Goal: Book appointment/travel/reservation

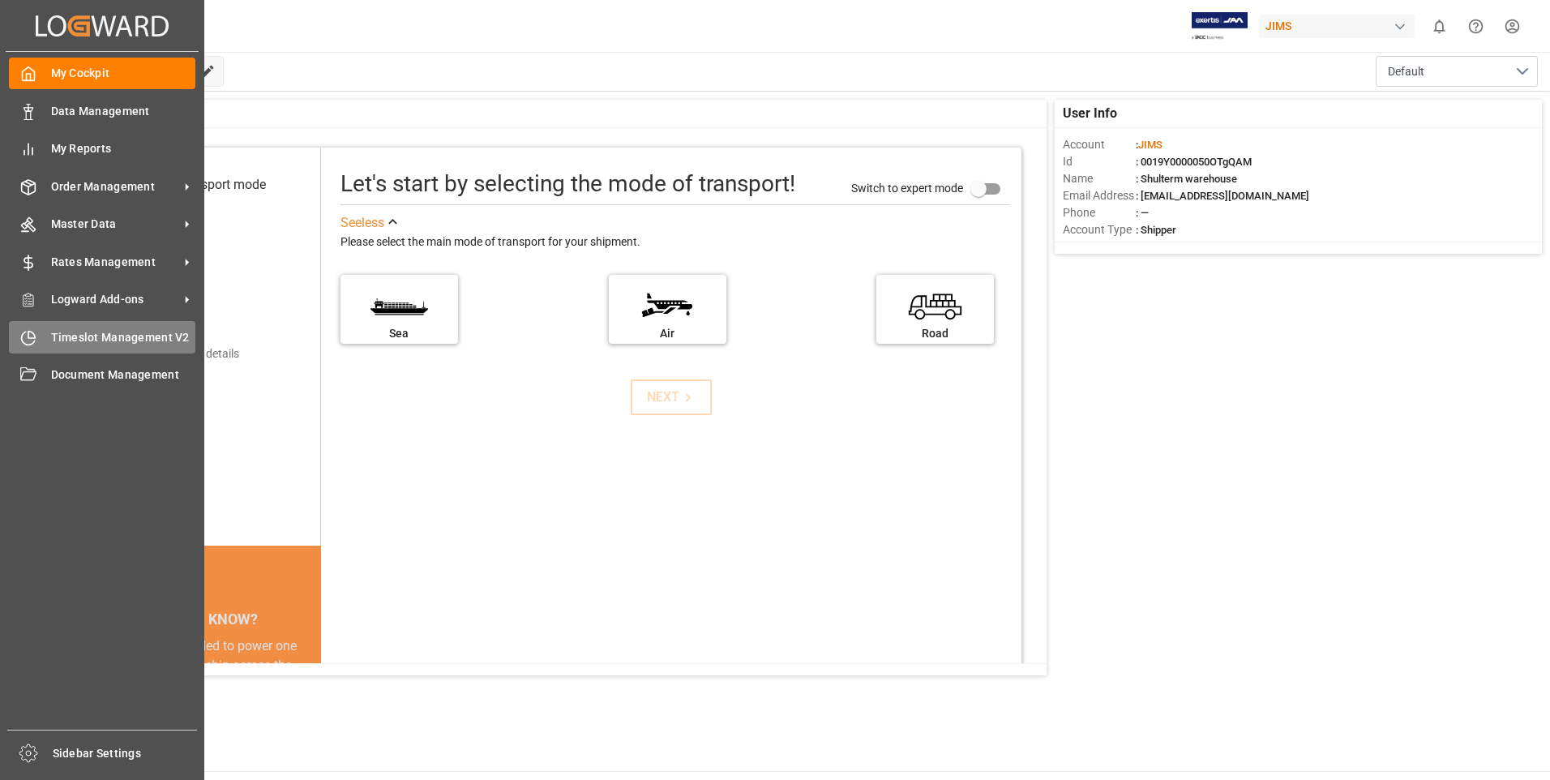
click at [71, 336] on span "Timeslot Management V2" at bounding box center [123, 337] width 145 height 17
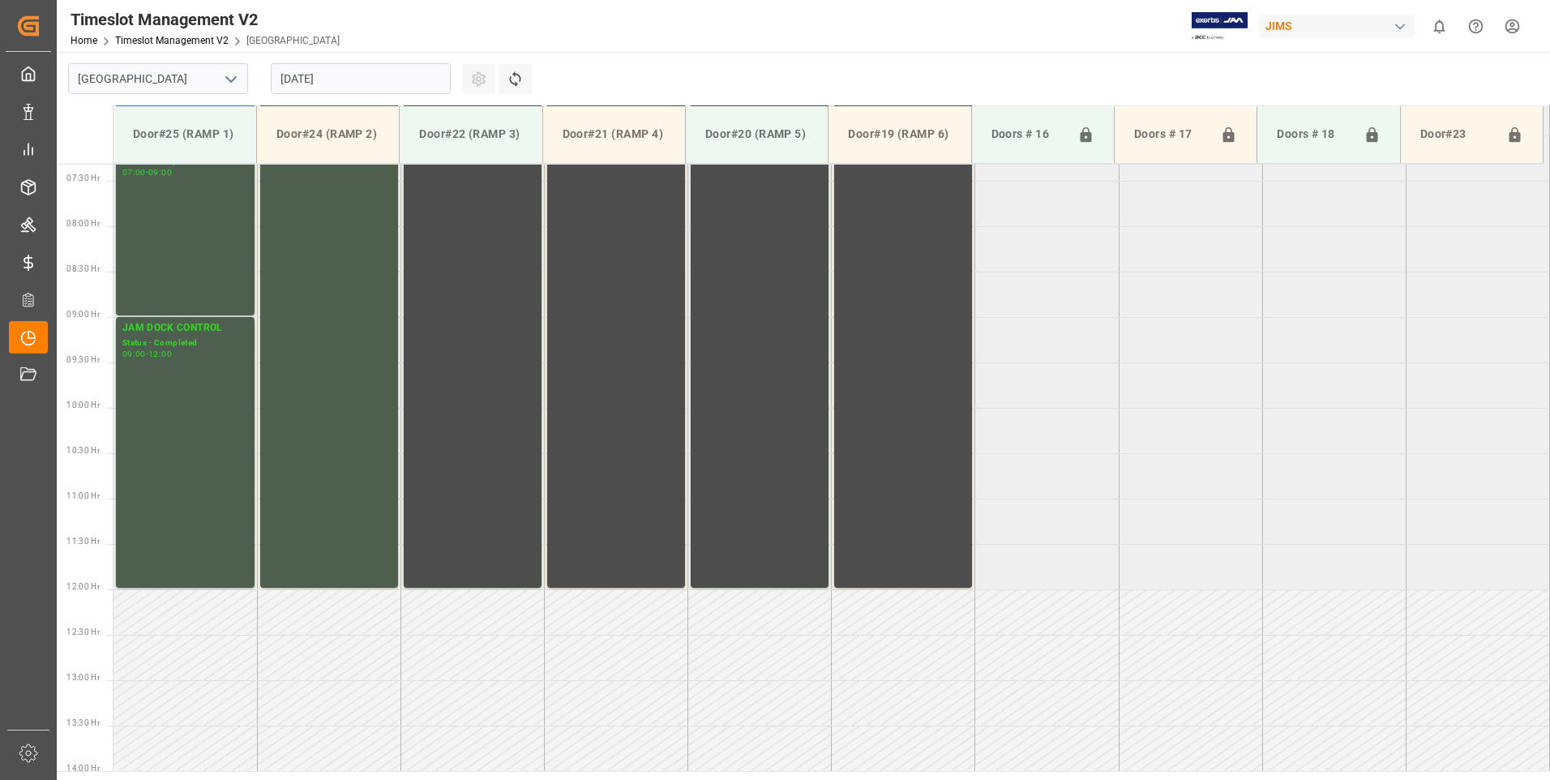
scroll to position [989, 0]
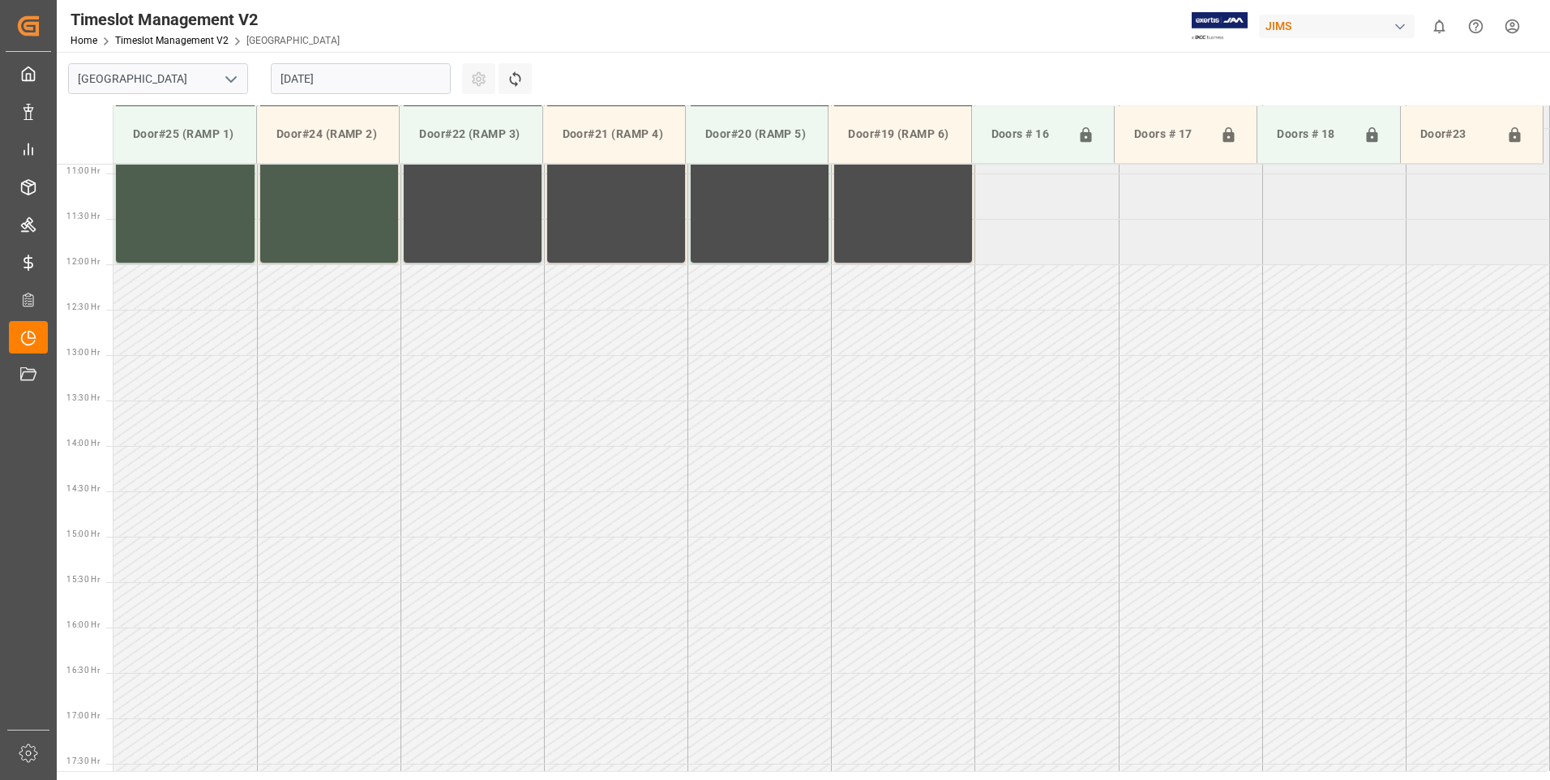
click at [358, 78] on input "[DATE]" at bounding box center [361, 78] width 180 height 31
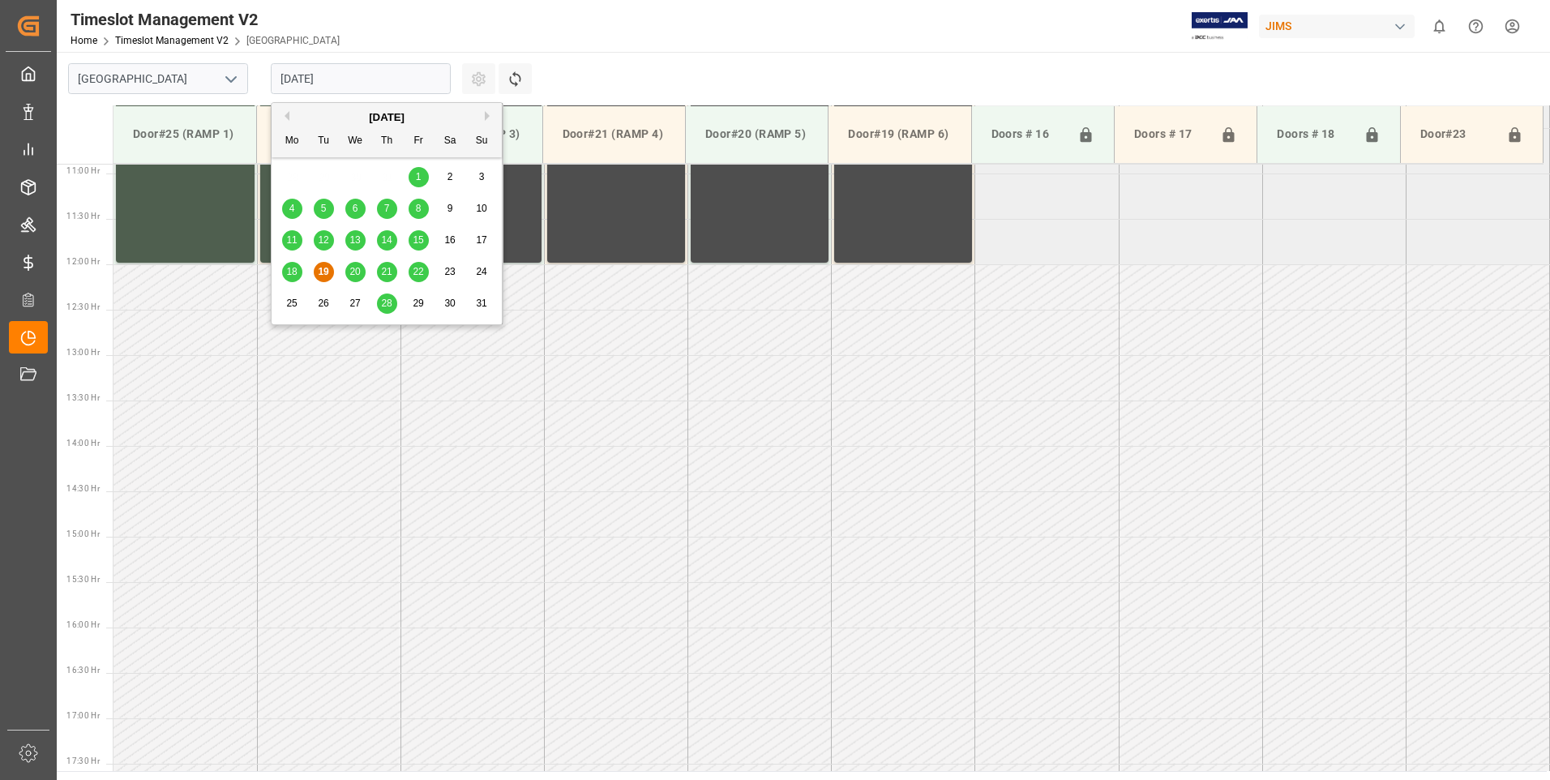
click at [354, 273] on span "20" at bounding box center [354, 271] width 11 height 11
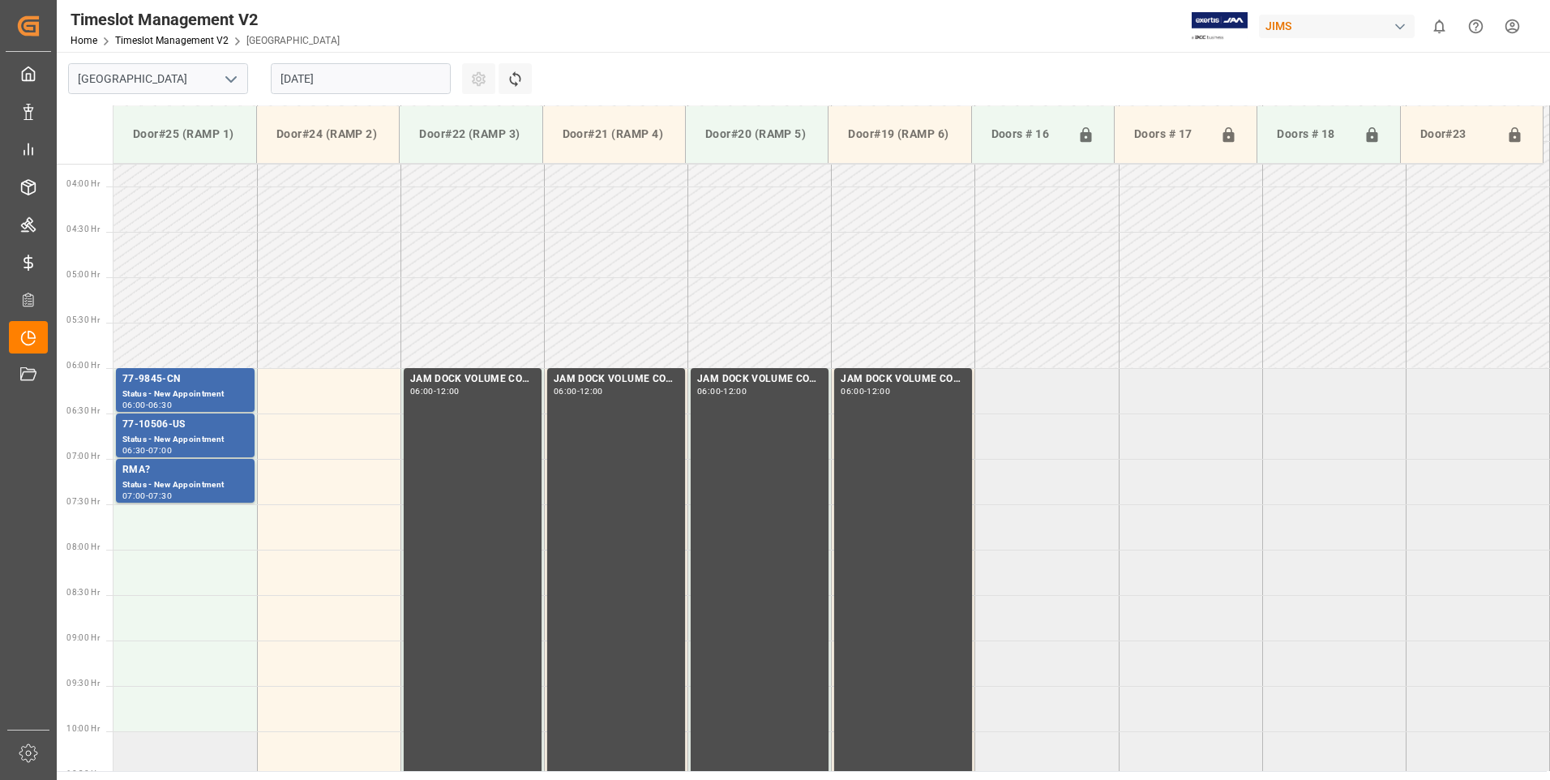
scroll to position [503, 0]
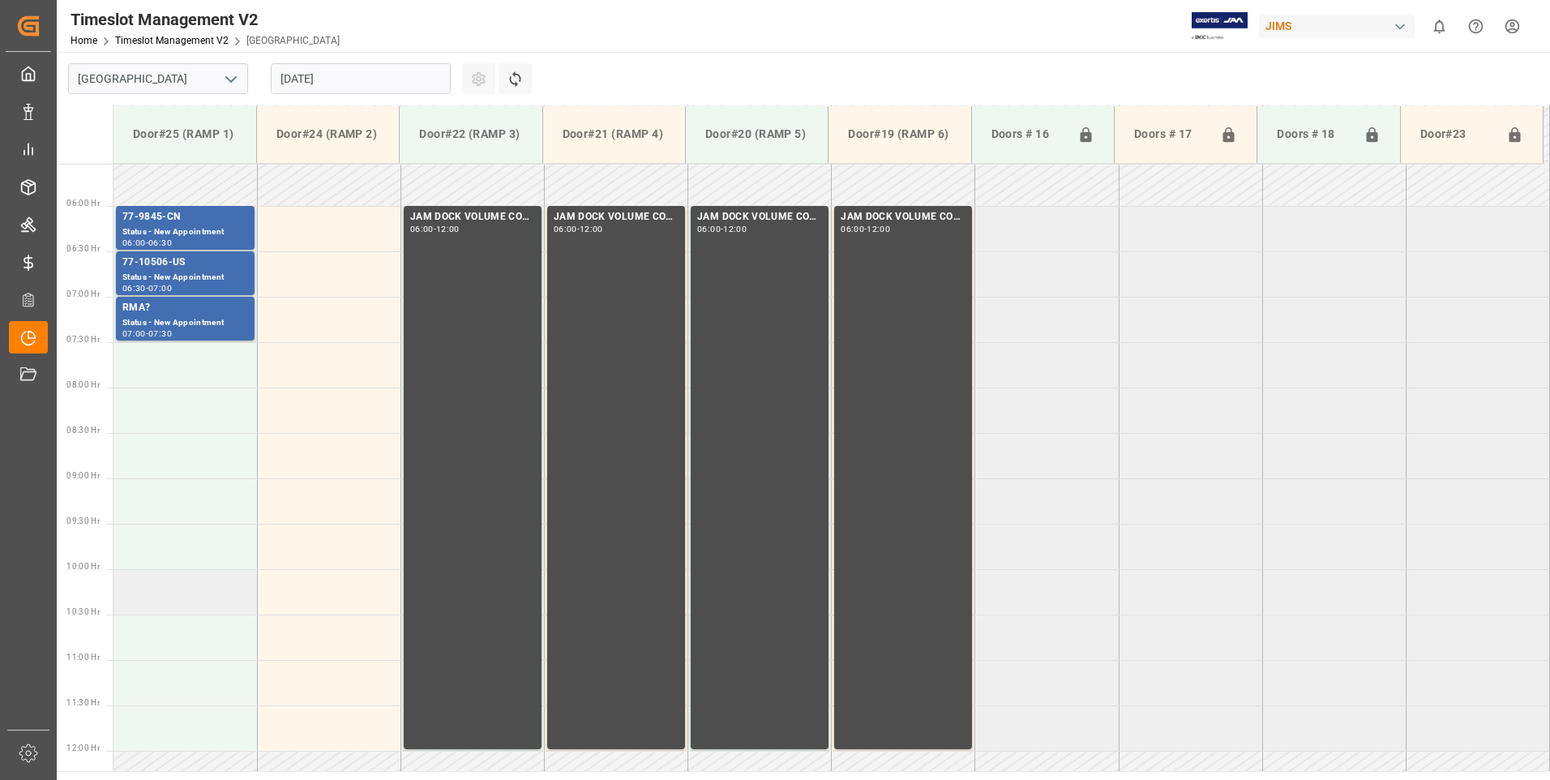
click at [180, 595] on td at bounding box center [186, 591] width 144 height 45
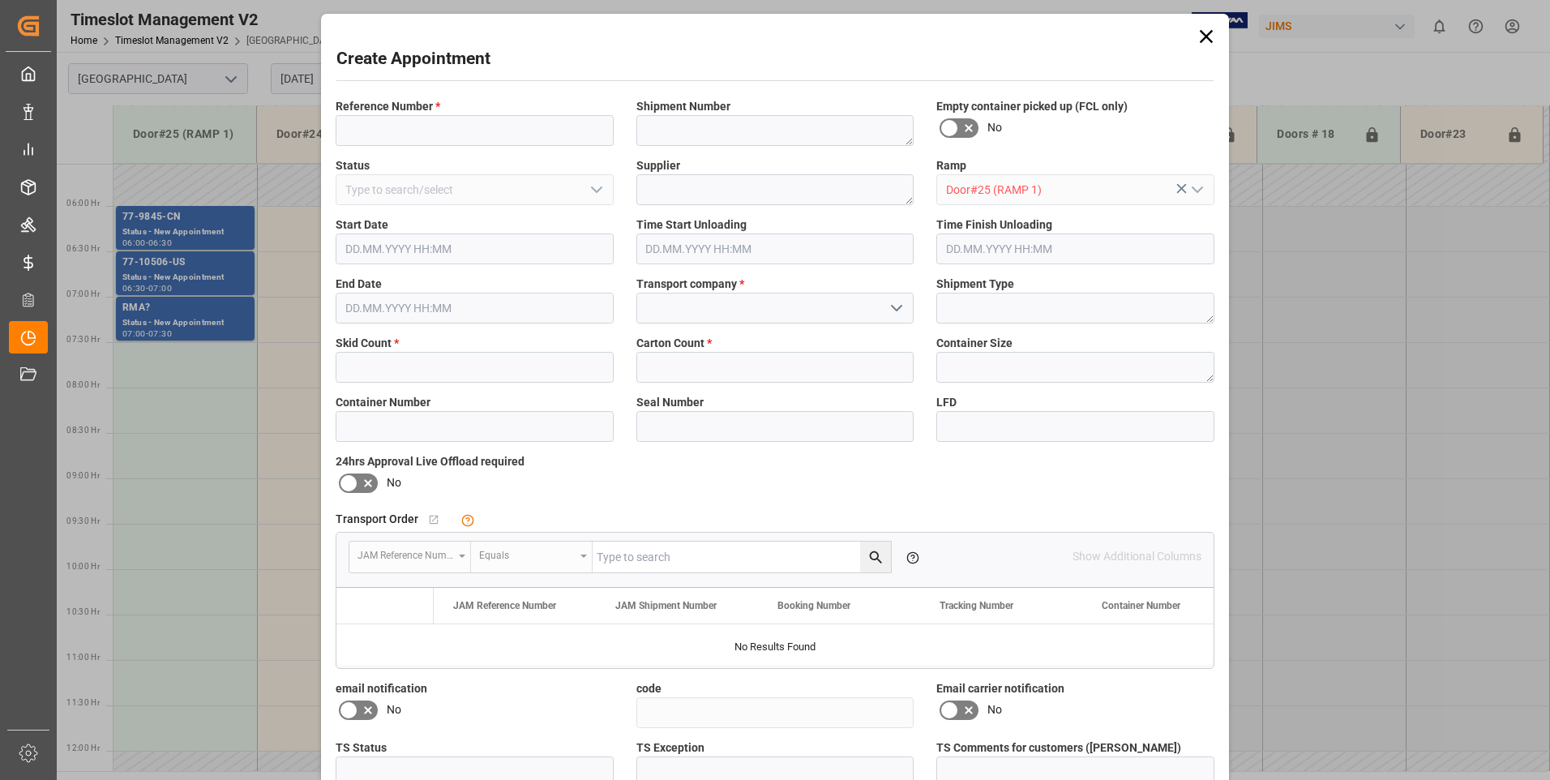
type input "[DATE] 10:00"
type input "[DATE] 10:30"
click at [367, 139] on input at bounding box center [475, 130] width 278 height 31
type input "77-9571-cn"
click at [386, 370] on input "text" at bounding box center [475, 367] width 278 height 31
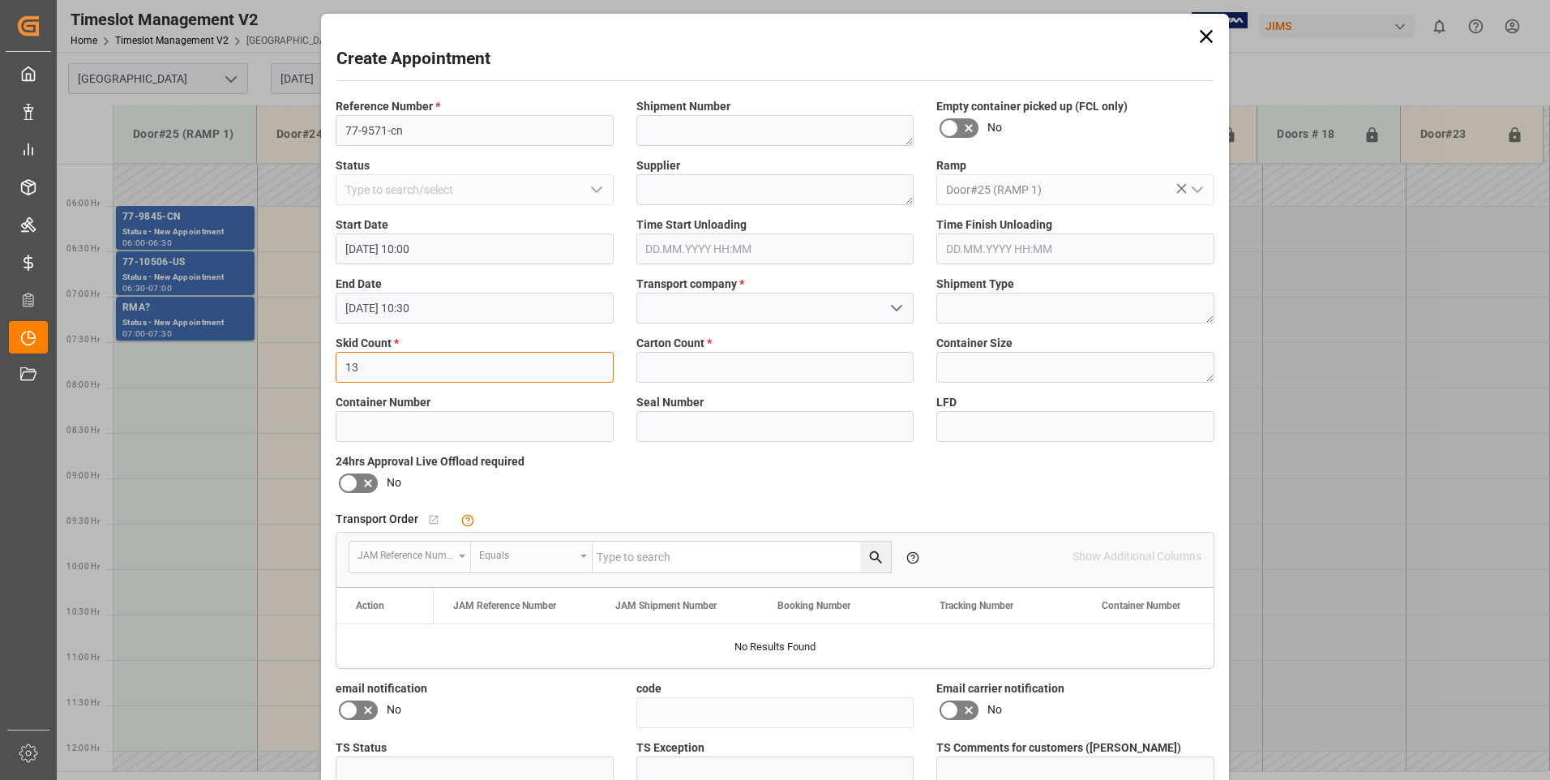
type input "13"
click at [664, 367] on input "text" at bounding box center [775, 367] width 278 height 31
type input "92"
click at [659, 298] on input at bounding box center [775, 308] width 278 height 31
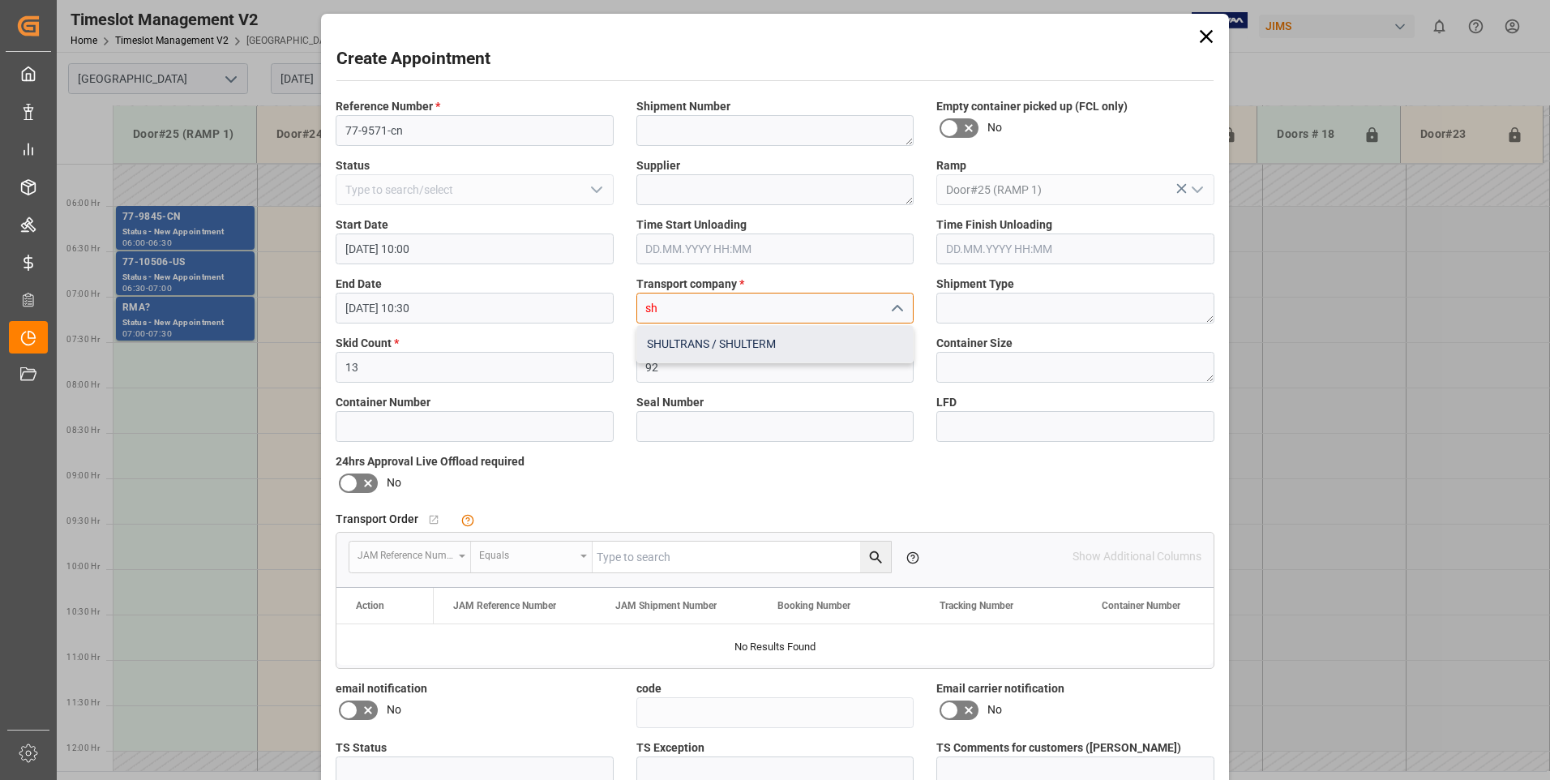
click at [660, 336] on div "SHULTRANS / SHULTERM" at bounding box center [775, 344] width 276 height 36
type input "SHULTRANS / SHULTERM"
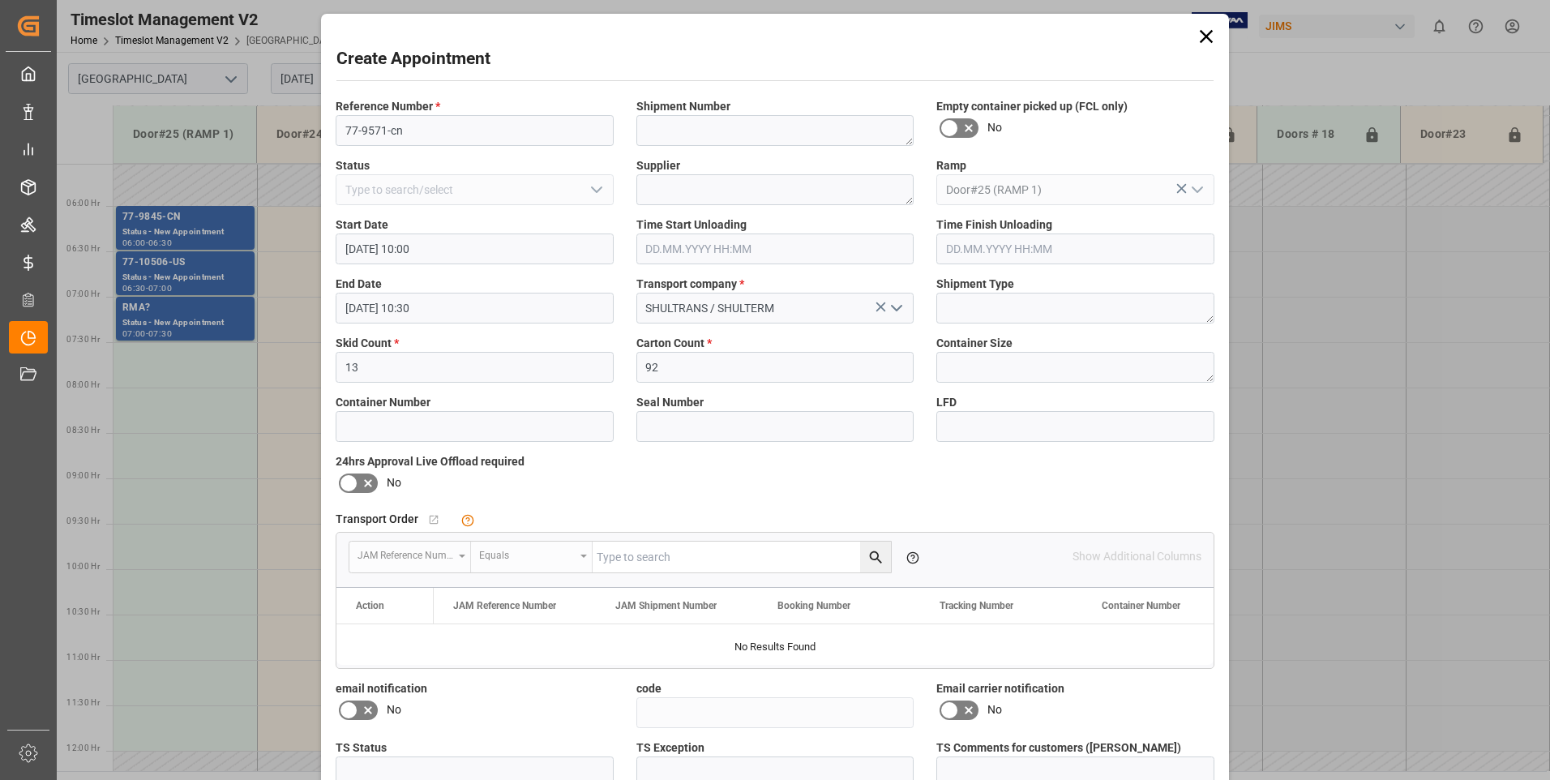
click at [367, 709] on icon at bounding box center [367, 710] width 19 height 19
click at [0, 0] on input "checkbox" at bounding box center [0, 0] width 0 height 0
click at [966, 714] on icon at bounding box center [968, 710] width 19 height 19
click at [0, 0] on input "checkbox" at bounding box center [0, 0] width 0 height 0
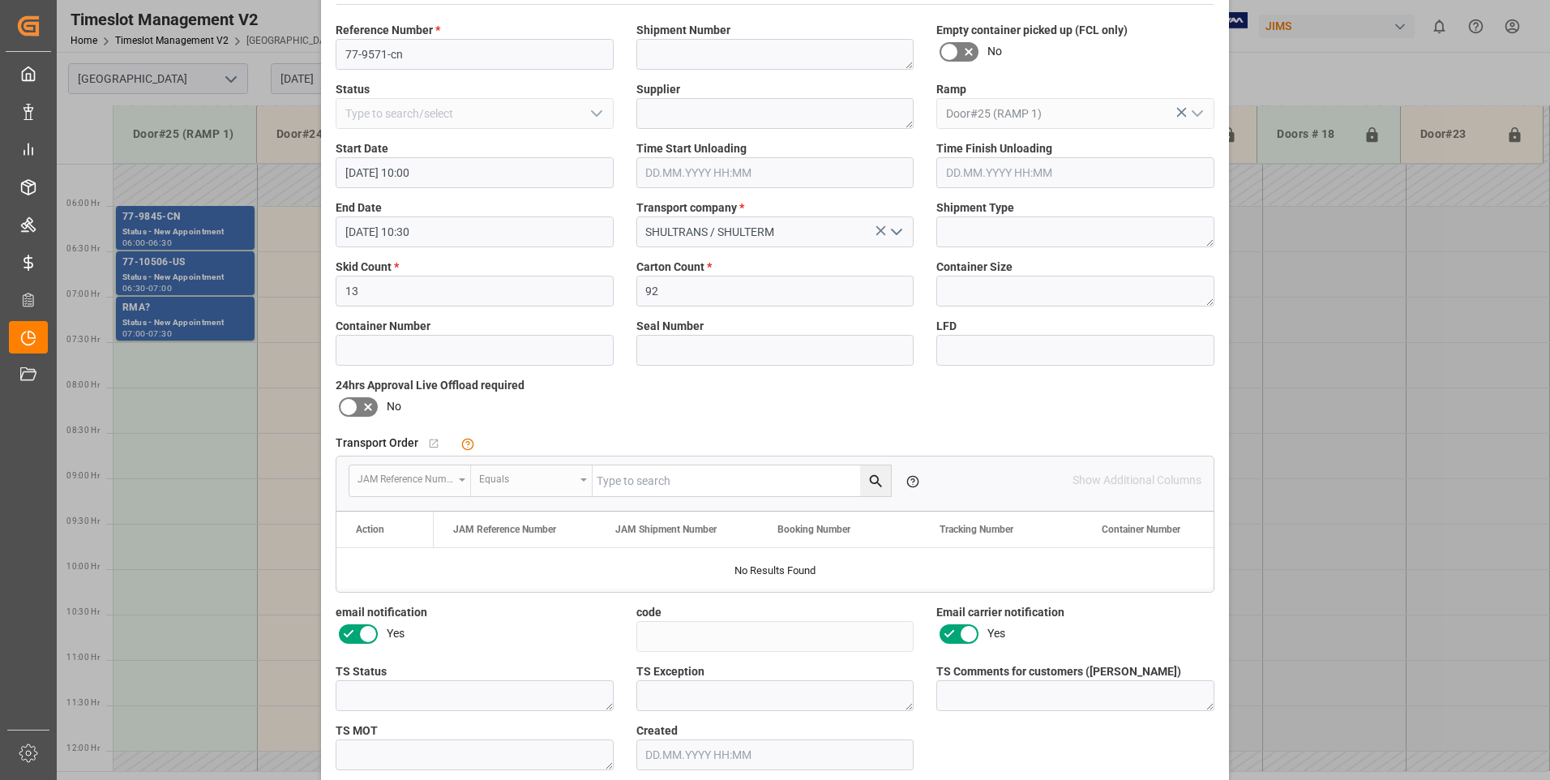
scroll to position [149, 0]
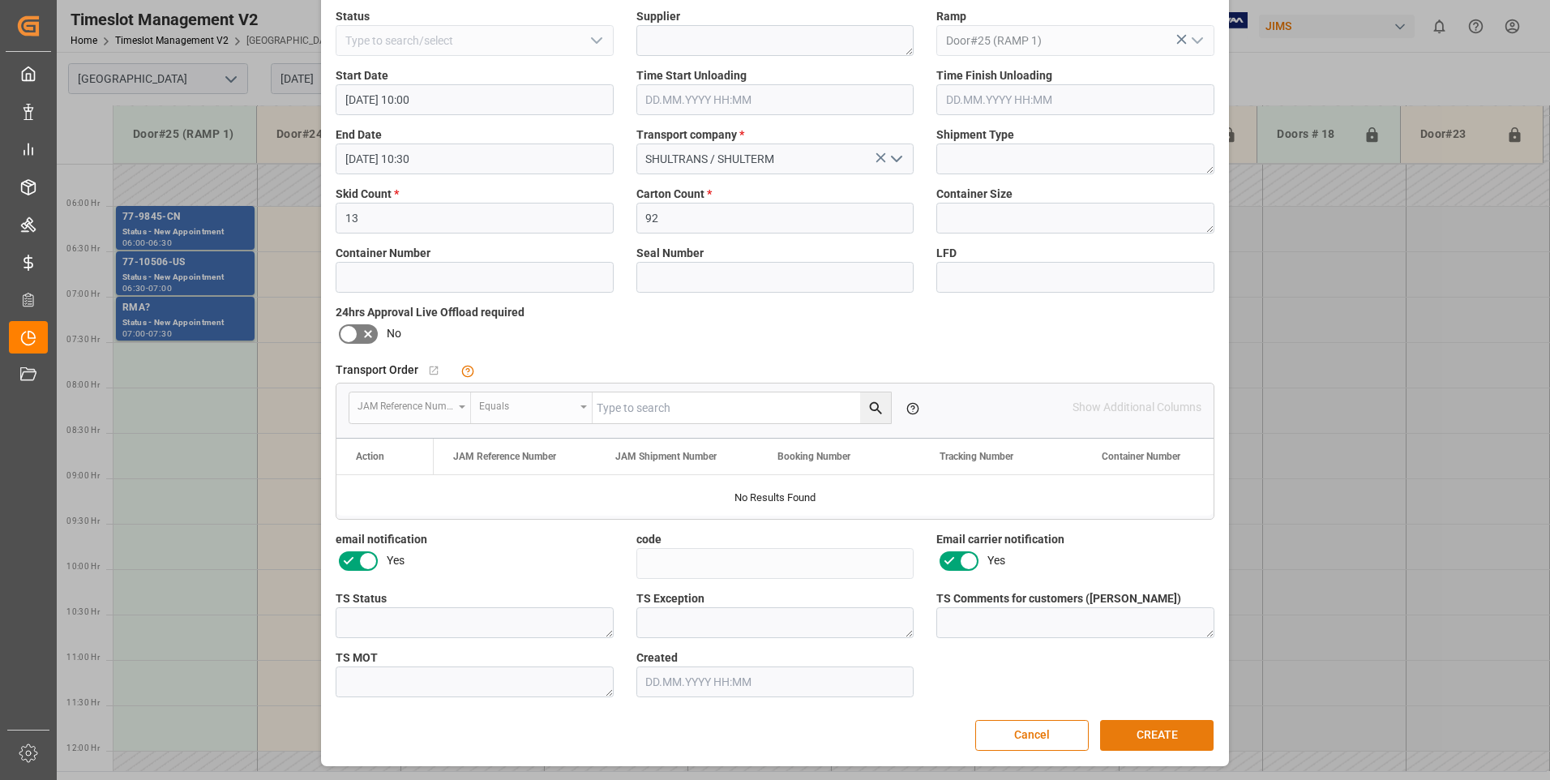
click at [1166, 736] on button "CREATE" at bounding box center [1157, 735] width 114 height 31
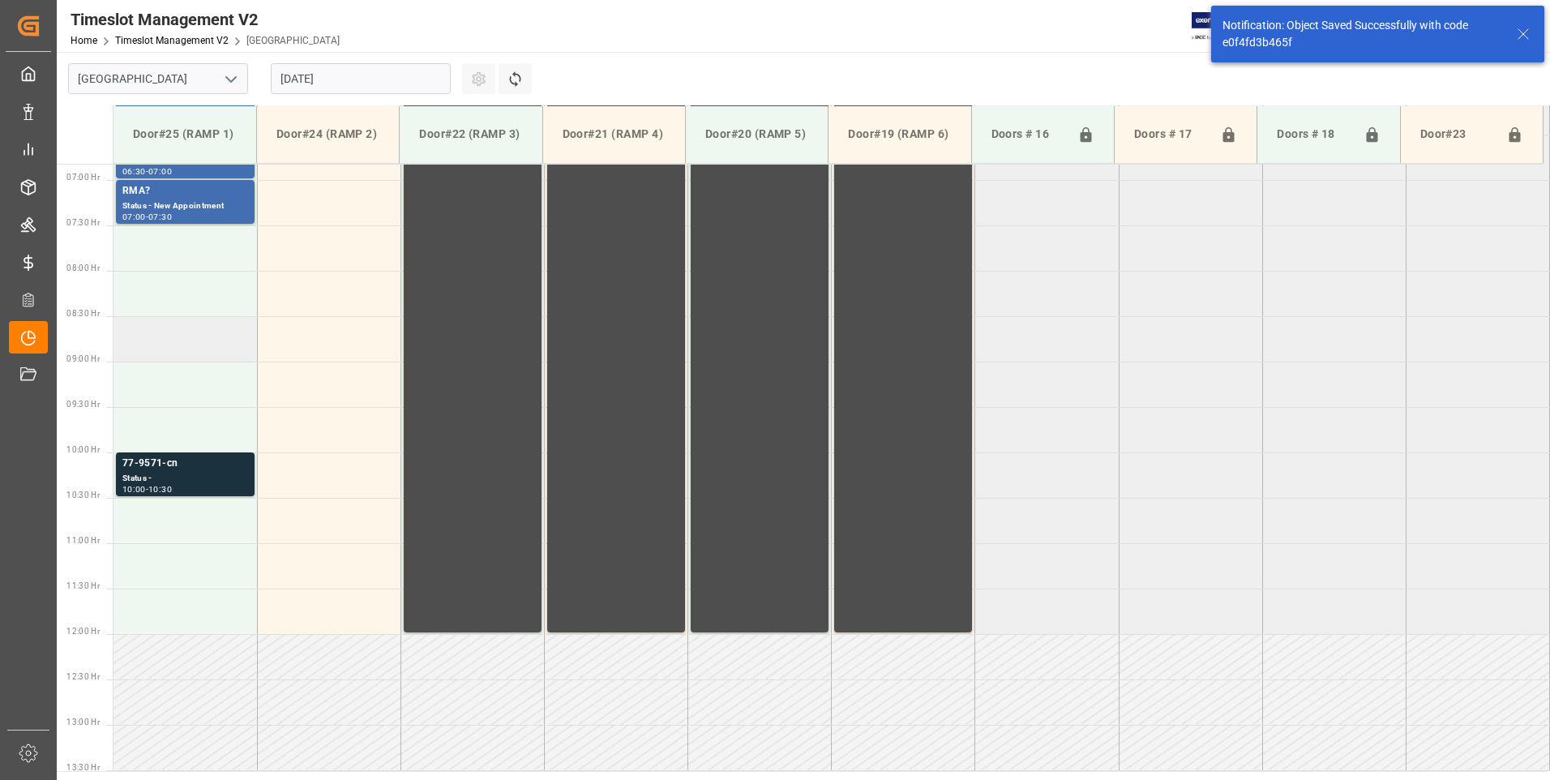
scroll to position [808, 0]
